Goal: Task Accomplishment & Management: Use online tool/utility

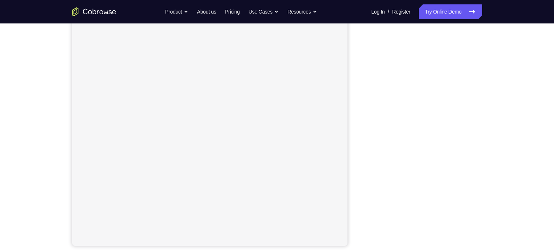
scroll to position [94, 0]
click at [427, 11] on link "Try Online Demo" at bounding box center [450, 11] width 63 height 15
